Goal: Find specific page/section: Find specific page/section

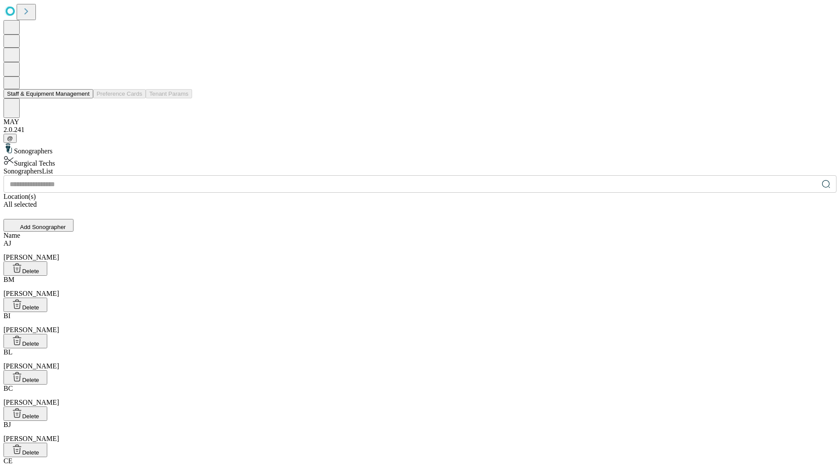
click at [84, 98] on button "Staff & Equipment Management" at bounding box center [48, 93] width 90 height 9
